Goal: Navigation & Orientation: Understand site structure

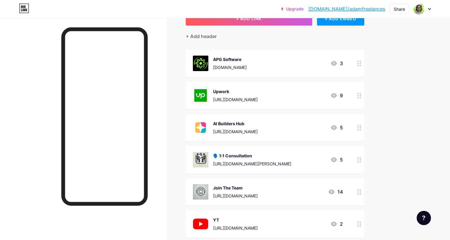
scroll to position [45, 0]
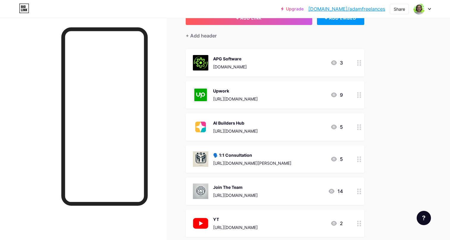
click at [272, 164] on div "[URL][DOMAIN_NAME][PERSON_NAME]" at bounding box center [252, 163] width 78 height 6
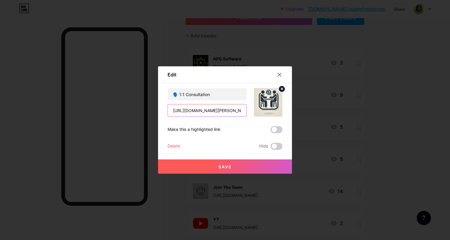
click at [222, 109] on input "[URL][DOMAIN_NAME][PERSON_NAME]" at bounding box center [207, 110] width 78 height 12
click at [279, 77] on div at bounding box center [279, 74] width 11 height 11
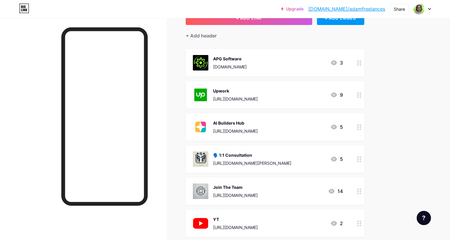
scroll to position [0, 0]
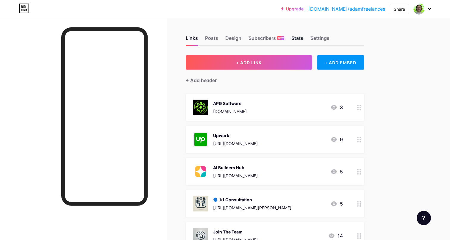
click at [295, 38] on div "Stats" at bounding box center [297, 39] width 12 height 11
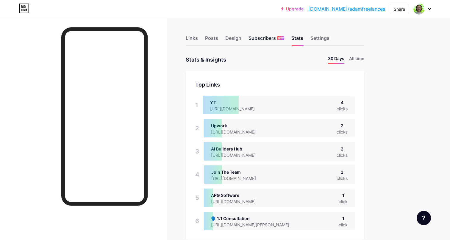
click at [267, 38] on div "Subscribers NEW" at bounding box center [266, 39] width 36 height 11
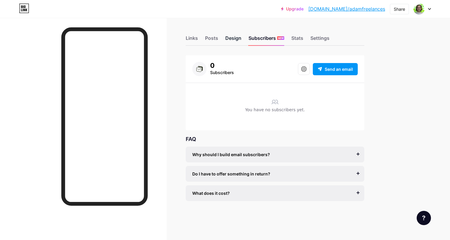
click at [228, 39] on div "Design" at bounding box center [233, 39] width 16 height 11
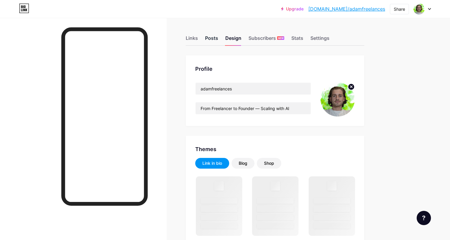
click at [213, 38] on div "Posts" at bounding box center [211, 39] width 13 height 11
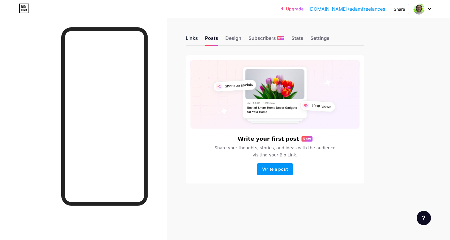
click at [194, 39] on div "Links" at bounding box center [192, 39] width 12 height 11
